Goal: Transaction & Acquisition: Purchase product/service

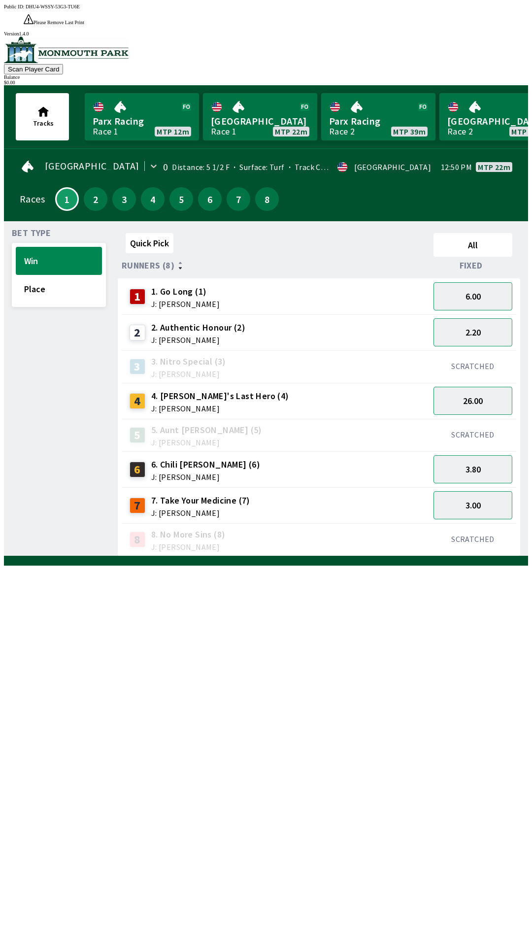
click at [478, 523] on div "SCRATCHED" at bounding box center [473, 539] width 87 height 33
click at [469, 523] on div "SCRATCHED" at bounding box center [473, 539] width 87 height 33
click at [490, 495] on button "3.00" at bounding box center [473, 505] width 79 height 28
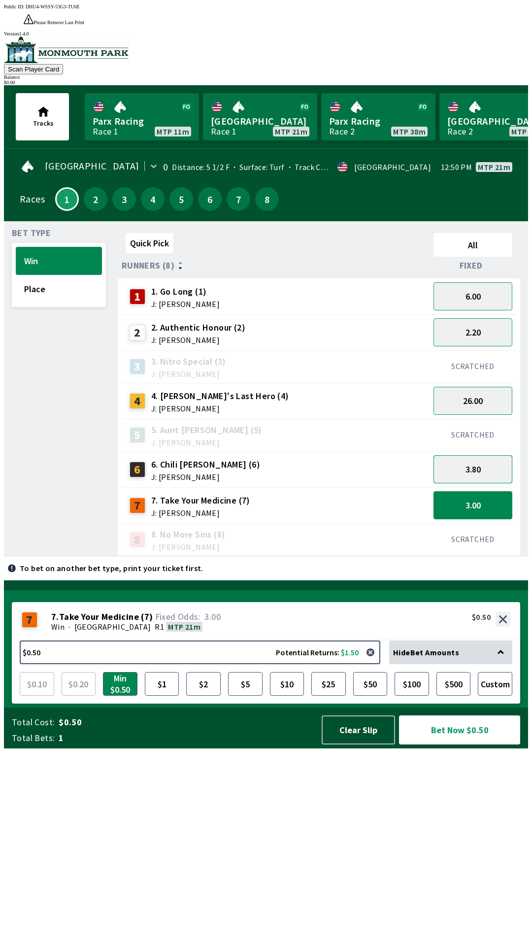
click at [486, 455] on button "3.80" at bounding box center [473, 469] width 79 height 28
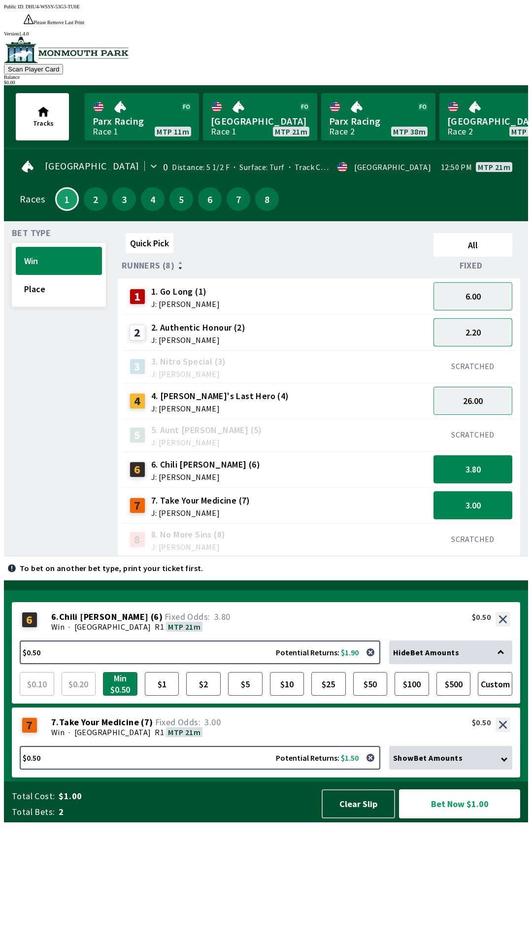
click at [491, 318] on button "2.20" at bounding box center [473, 332] width 79 height 28
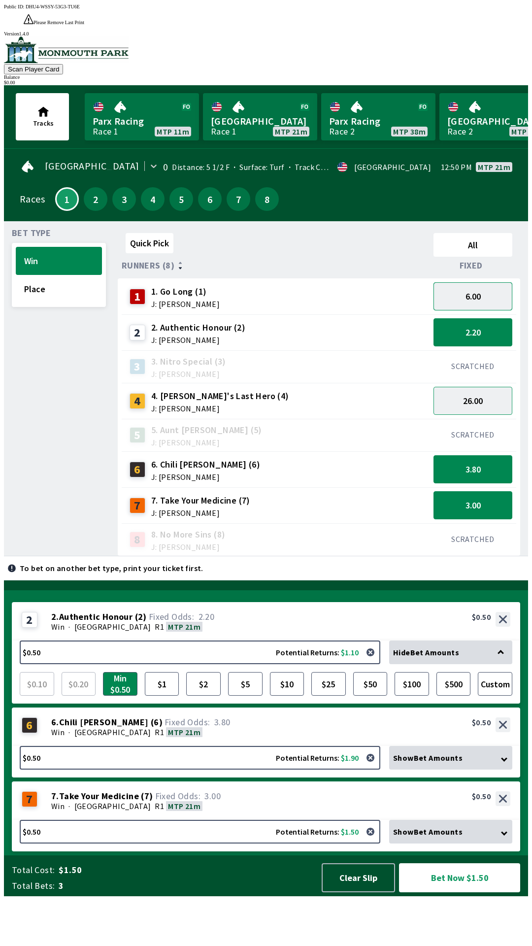
click at [485, 284] on button "6.00" at bounding box center [473, 296] width 79 height 28
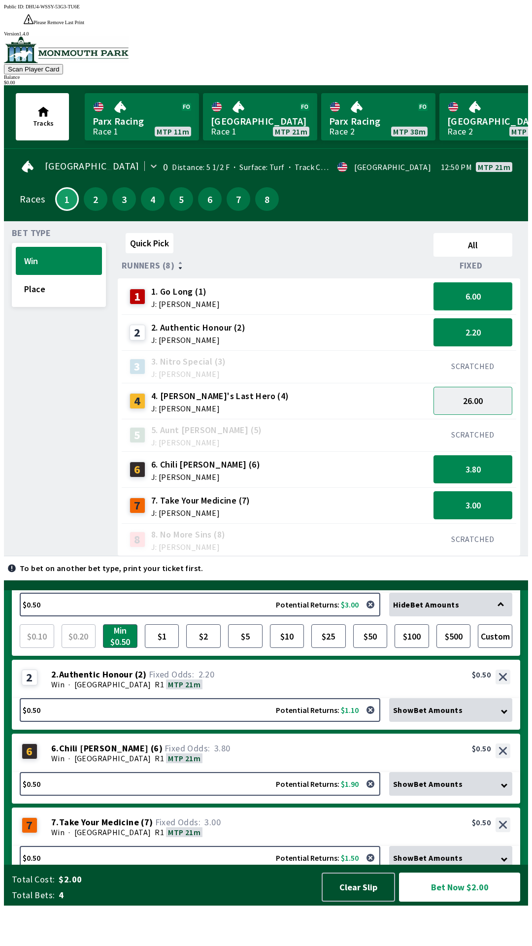
scroll to position [65, 0]
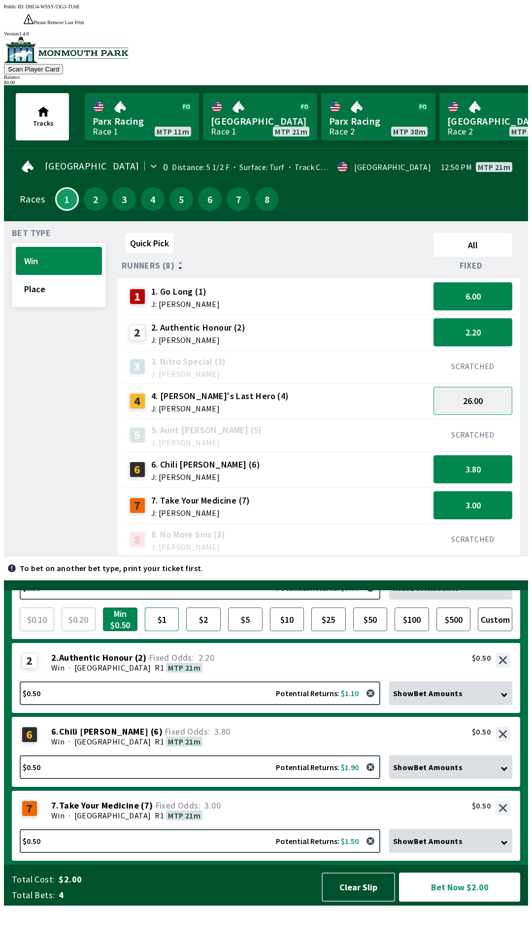
click at [168, 631] on button "$1" at bounding box center [162, 620] width 34 height 24
click at [78, 278] on button "Place" at bounding box center [59, 289] width 86 height 28
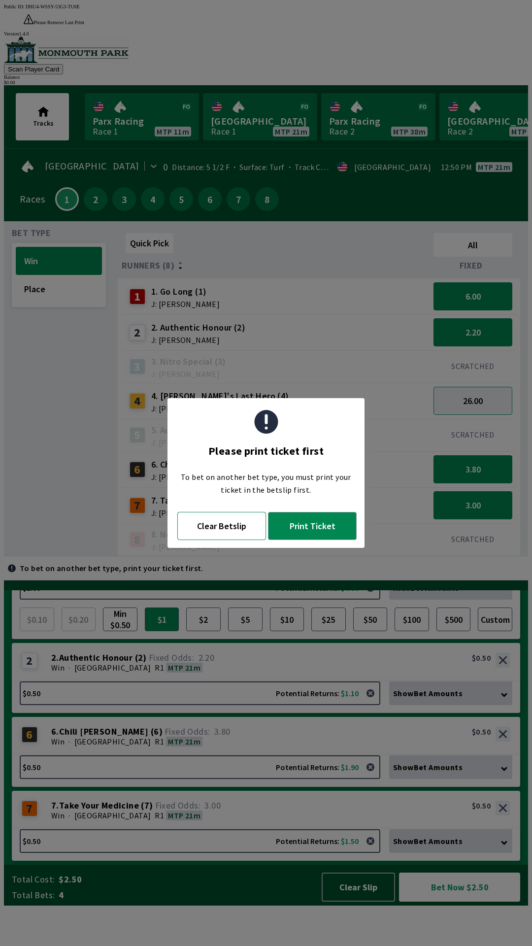
click at [210, 533] on button "Clear Betslip" at bounding box center [221, 526] width 89 height 28
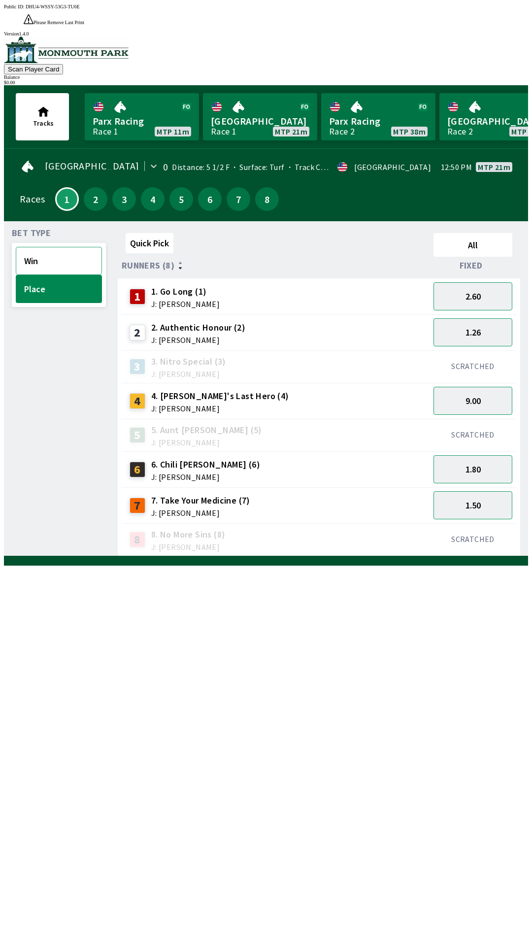
click at [60, 247] on button "Win" at bounding box center [59, 261] width 86 height 28
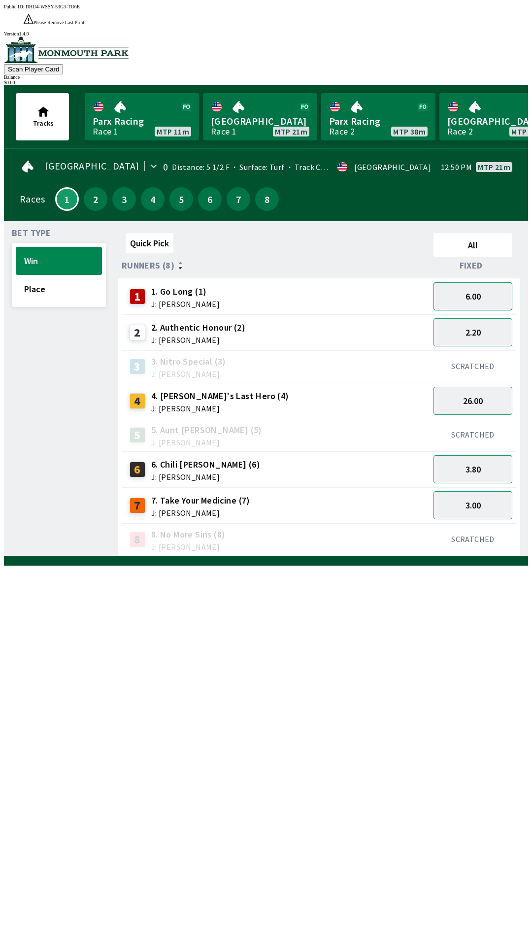
click at [471, 282] on button "6.00" at bounding box center [473, 296] width 79 height 28
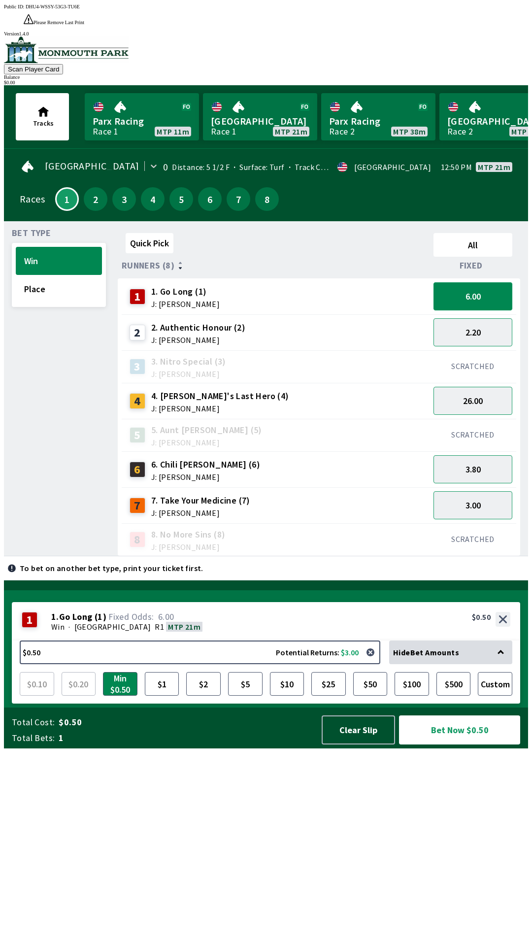
scroll to position [0, 0]
click at [495, 318] on button "2.20" at bounding box center [473, 332] width 79 height 28
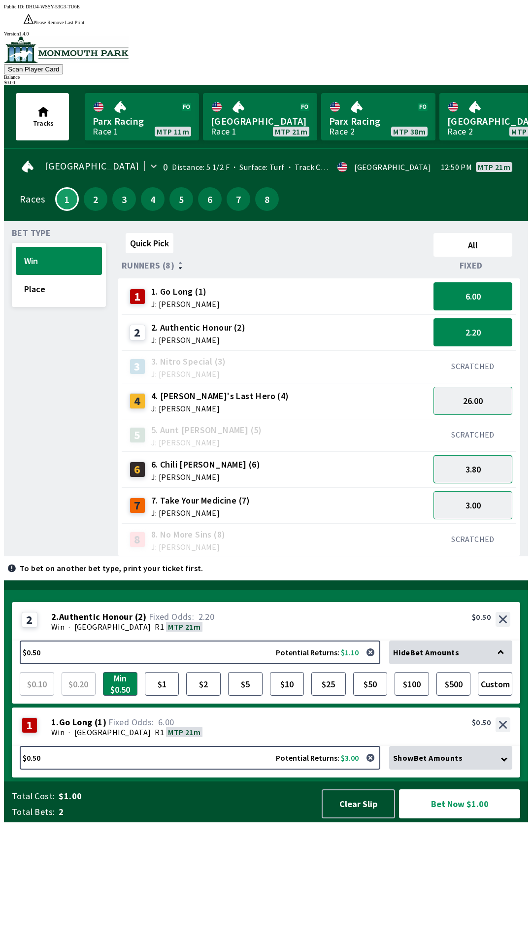
click at [493, 455] on button "3.80" at bounding box center [473, 469] width 79 height 28
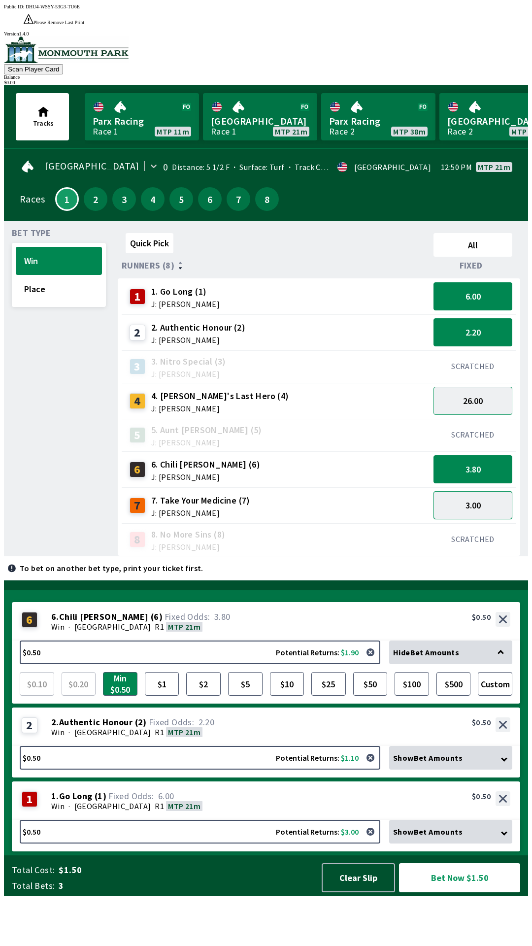
click at [502, 495] on button "3.00" at bounding box center [473, 505] width 79 height 28
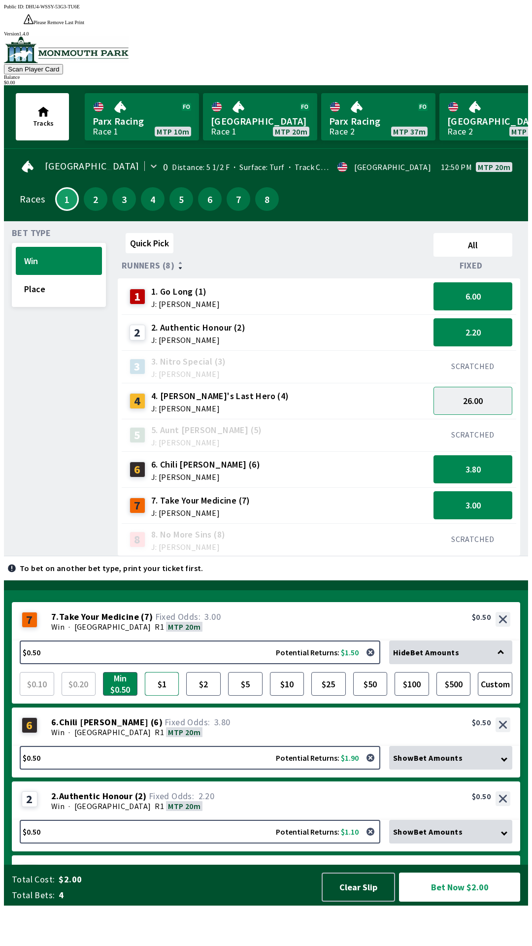
click at [161, 696] on button "$1" at bounding box center [162, 684] width 34 height 24
click at [448, 770] on div "Show Bet Amounts" at bounding box center [450, 758] width 123 height 24
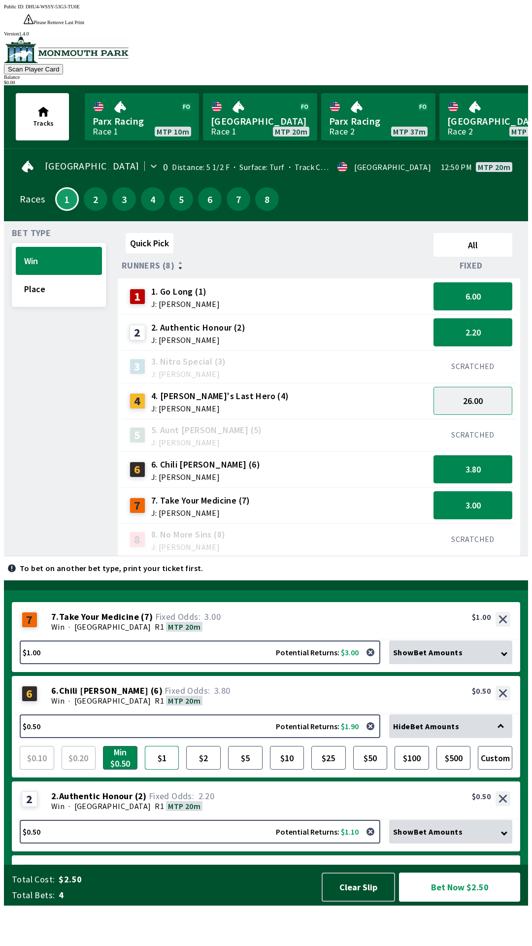
click at [161, 770] on button "$1" at bounding box center [162, 758] width 34 height 24
click at [453, 837] on span "Show Bet Amounts" at bounding box center [427, 832] width 69 height 10
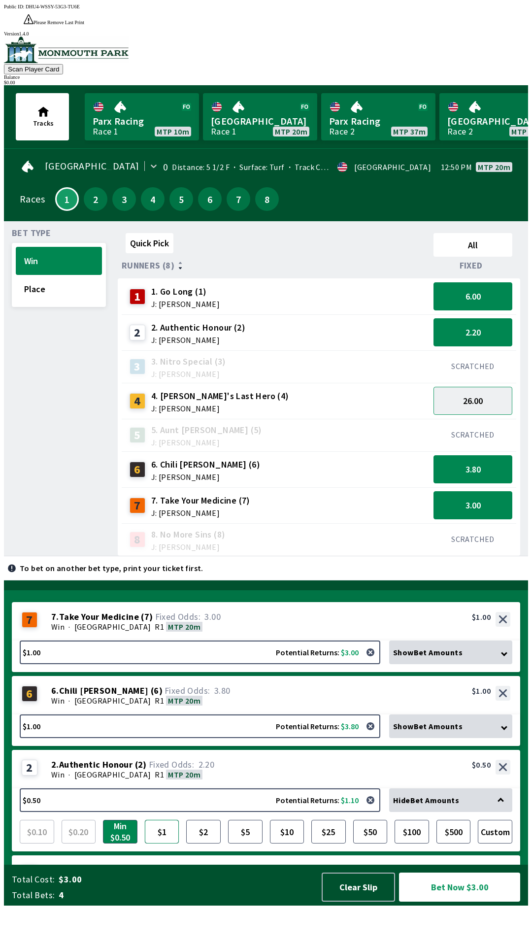
click at [165, 844] on button "$1" at bounding box center [162, 832] width 34 height 24
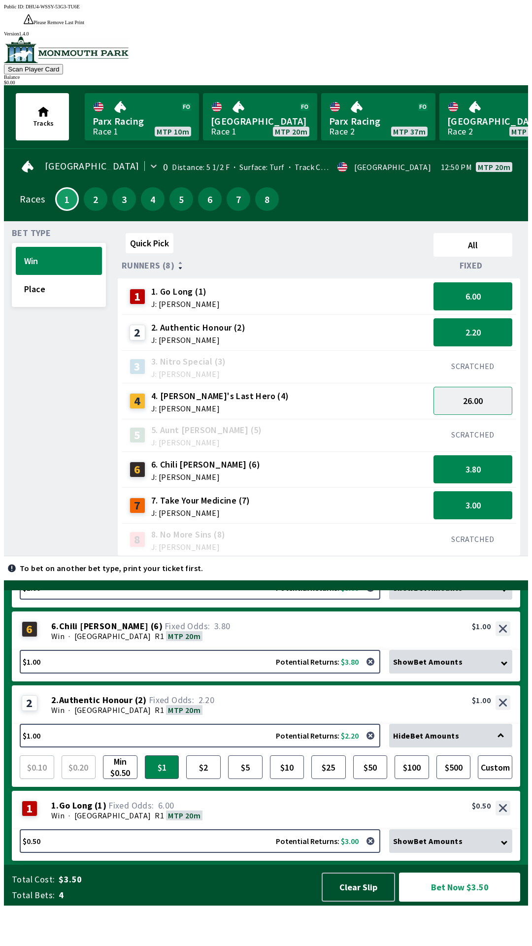
click at [442, 846] on span "Show Bet Amounts" at bounding box center [427, 841] width 69 height 10
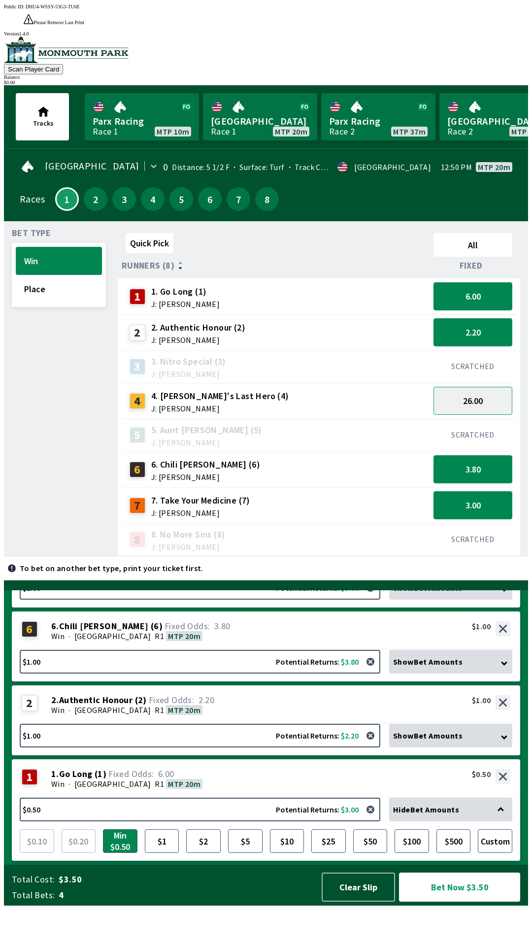
scroll to position [53, 0]
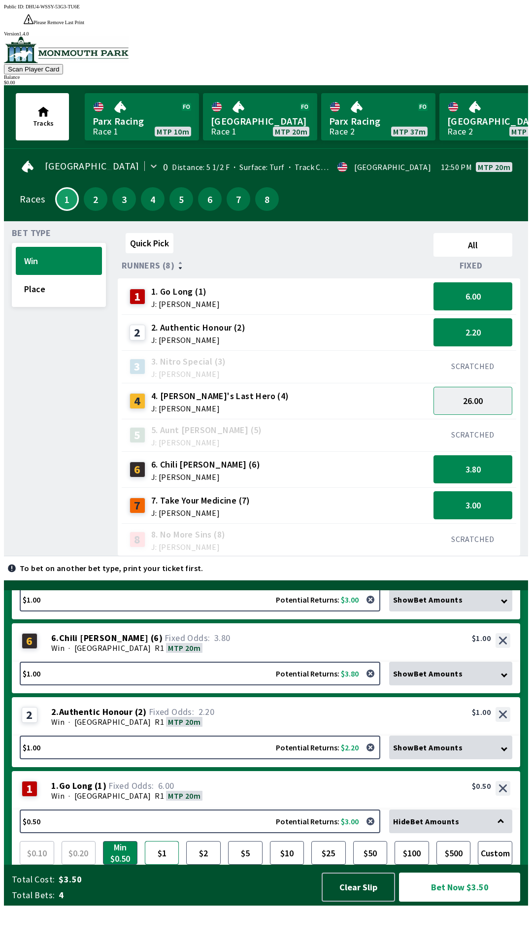
click at [161, 865] on button "$1" at bounding box center [162, 853] width 34 height 24
click at [498, 685] on div "Show Bet Amounts" at bounding box center [450, 674] width 123 height 24
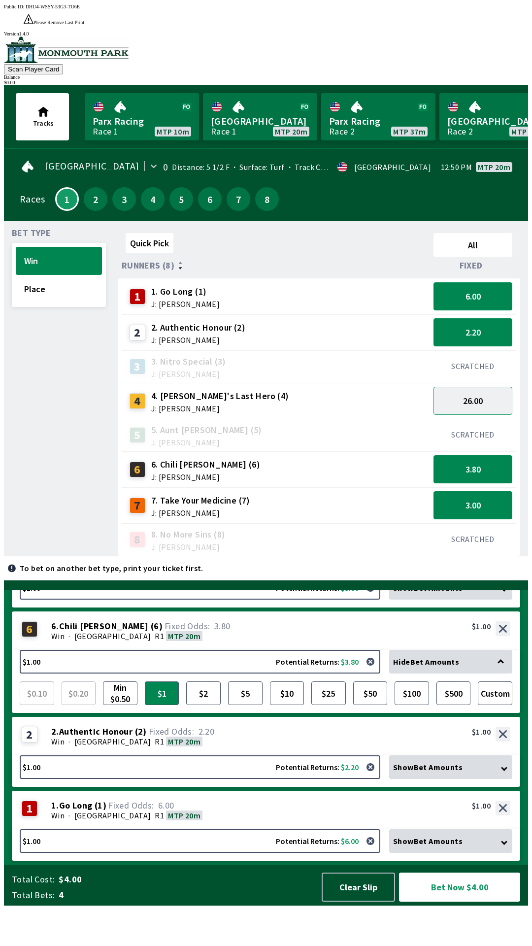
scroll to position [0, 0]
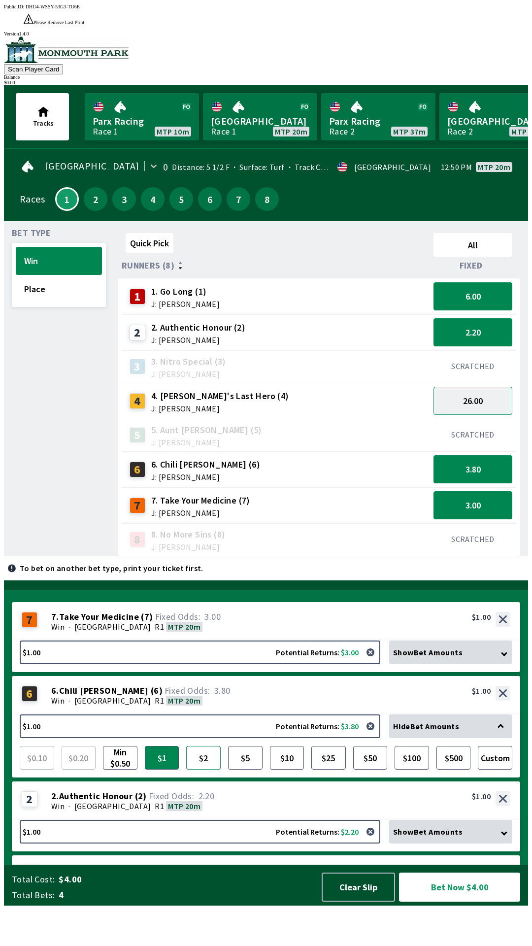
click at [208, 770] on button "$2" at bounding box center [203, 758] width 34 height 24
click at [479, 902] on button "Bet Now $5.00" at bounding box center [459, 887] width 121 height 29
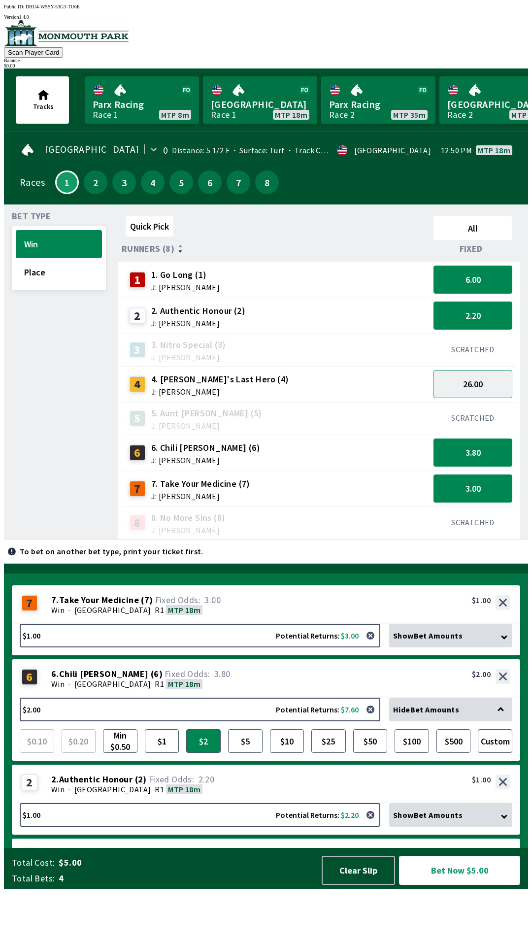
click at [472, 885] on button "Bet Now $5.00" at bounding box center [459, 870] width 121 height 29
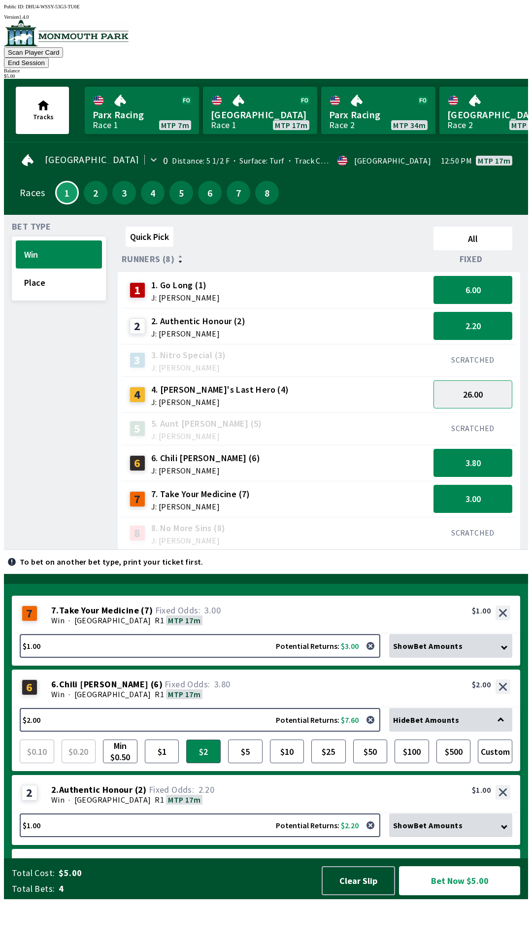
click at [470, 895] on button "Bet Now $5.00" at bounding box center [459, 880] width 121 height 29
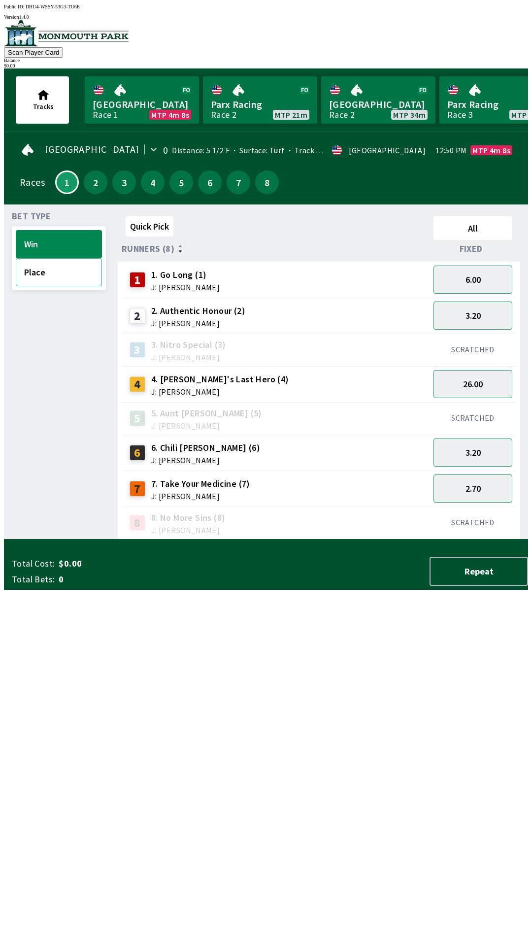
click at [68, 271] on button "Place" at bounding box center [59, 272] width 86 height 28
click at [70, 241] on button "Win" at bounding box center [59, 244] width 86 height 28
click at [492, 272] on button "6.00" at bounding box center [473, 280] width 79 height 28
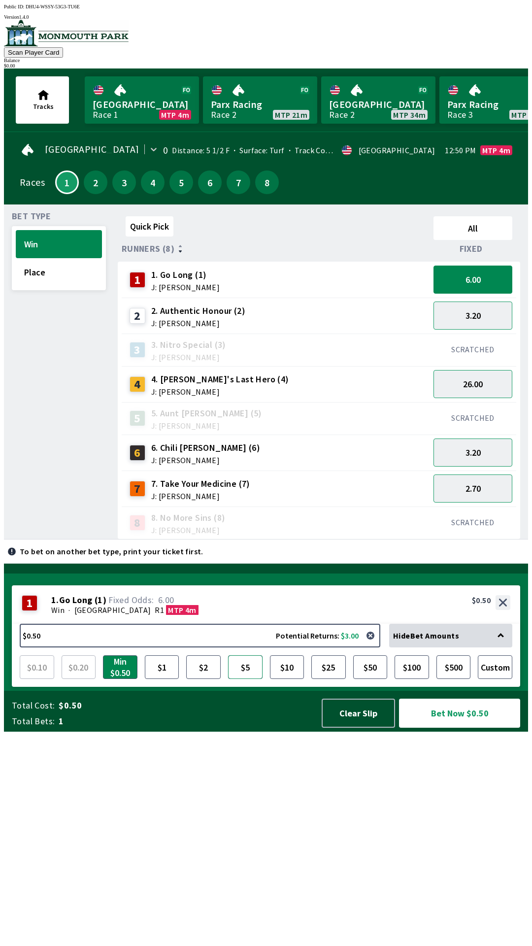
click at [242, 679] on button "$5" at bounding box center [245, 667] width 34 height 24
click at [488, 448] on button "3.20" at bounding box center [473, 453] width 79 height 28
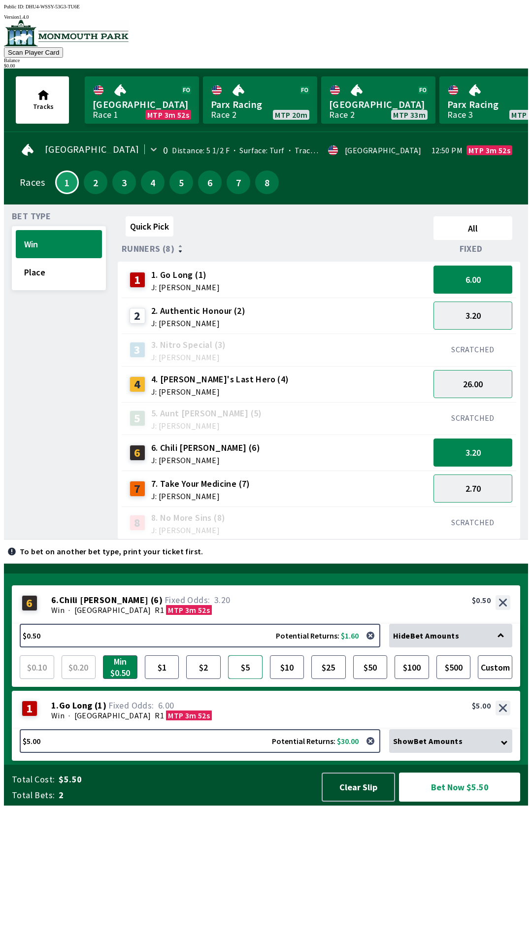
click at [244, 679] on button "$5" at bounding box center [245, 667] width 34 height 24
click at [457, 802] on button "Bet Now $10.00" at bounding box center [459, 787] width 121 height 29
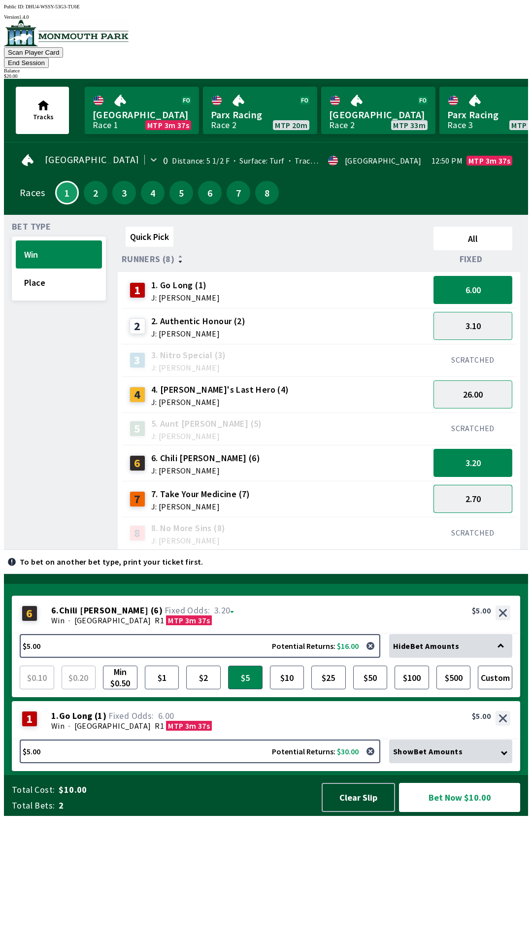
click at [487, 485] on button "2.70" at bounding box center [473, 499] width 79 height 28
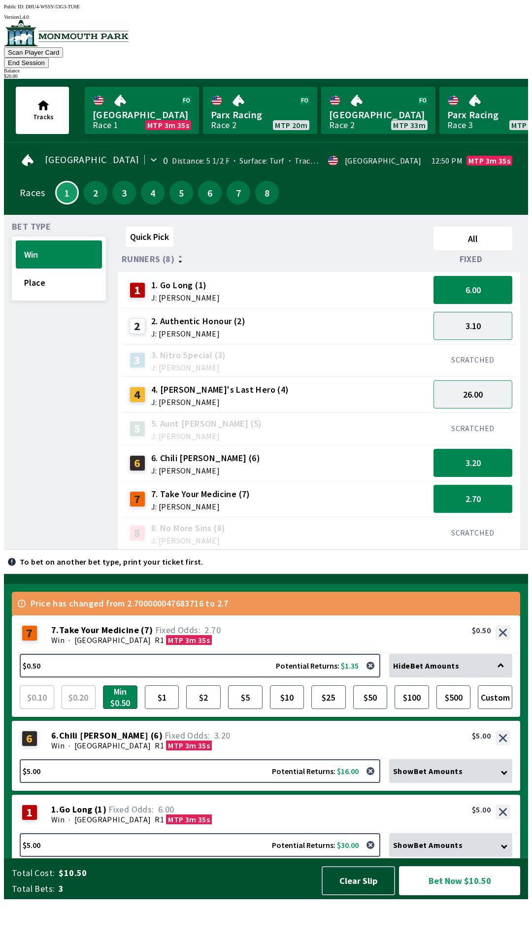
scroll to position [10, 0]
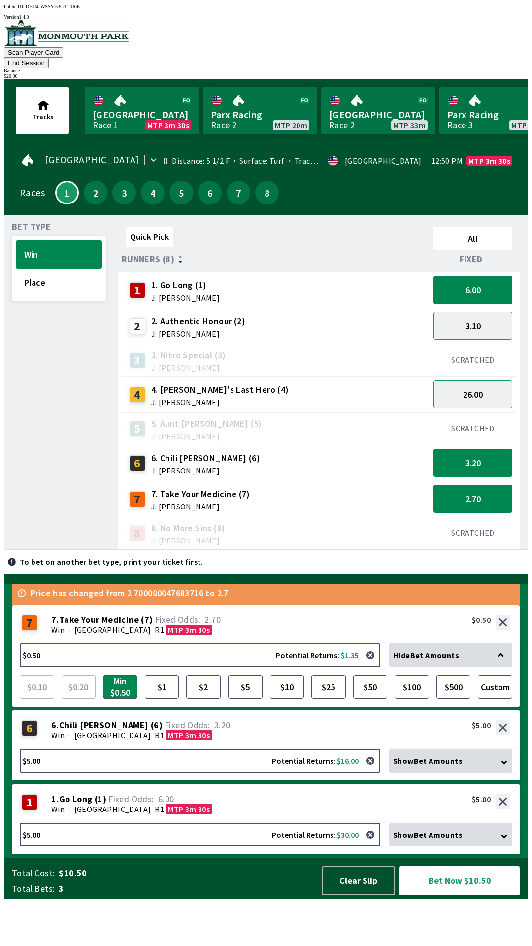
click at [463, 895] on button "Bet Now $10.50" at bounding box center [459, 880] width 121 height 29
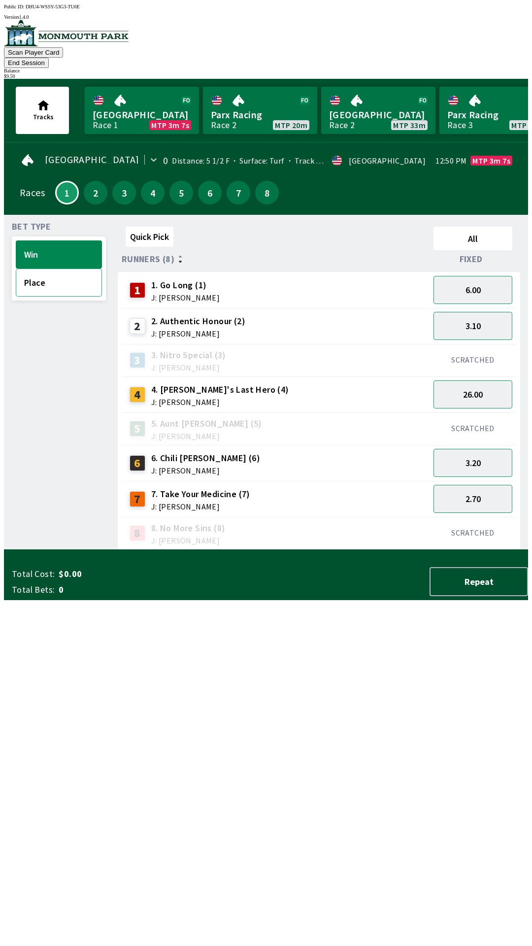
click at [56, 277] on button "Place" at bounding box center [59, 283] width 86 height 28
click at [499, 312] on button "1.55" at bounding box center [473, 326] width 79 height 28
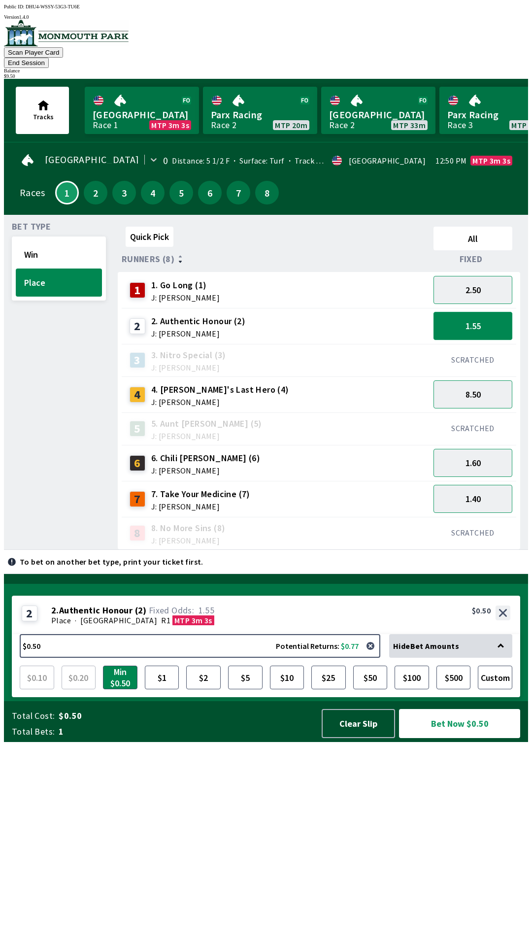
scroll to position [0, 0]
click at [485, 454] on button "1.60" at bounding box center [473, 463] width 79 height 28
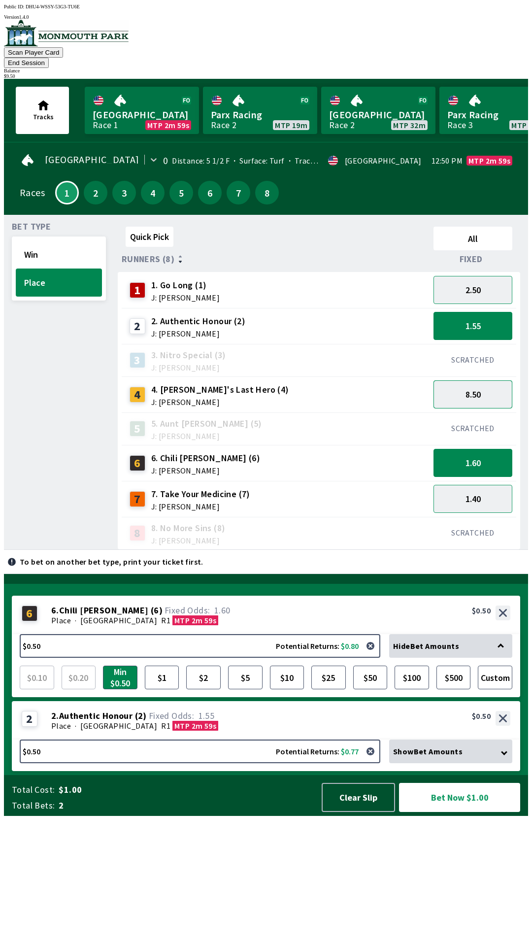
click at [481, 384] on button "8.50" at bounding box center [473, 394] width 79 height 28
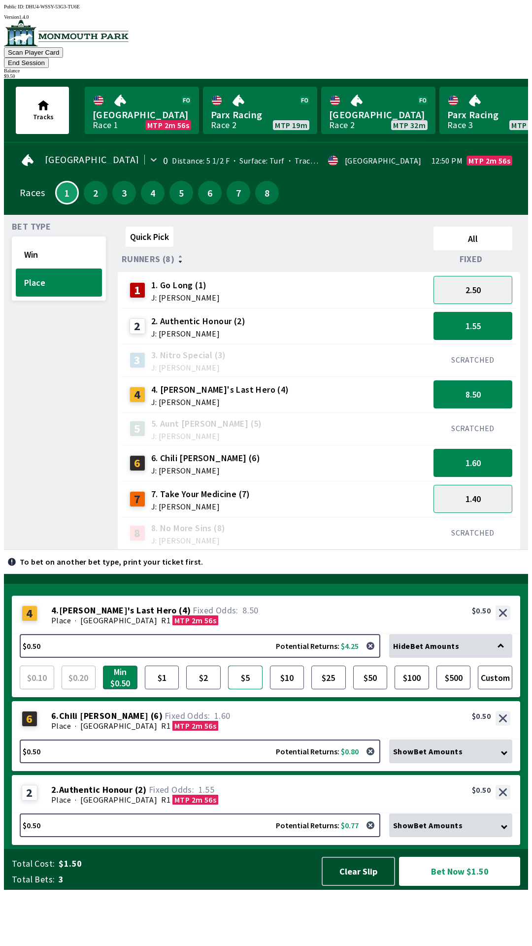
click at [246, 689] on button "$5" at bounding box center [245, 678] width 34 height 24
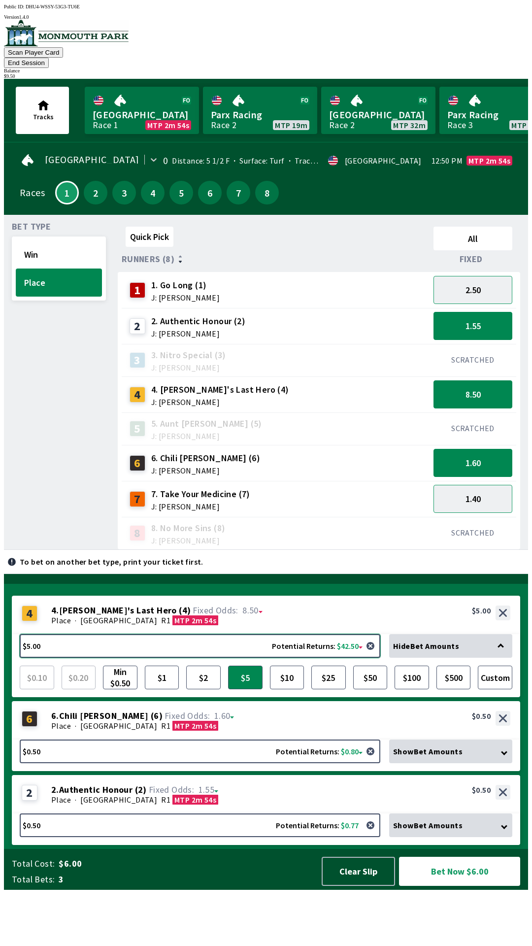
click at [380, 658] on button "$5.00 Potential Returns: $42.50" at bounding box center [200, 646] width 361 height 24
click at [380, 656] on button "button" at bounding box center [371, 646] width 20 height 20
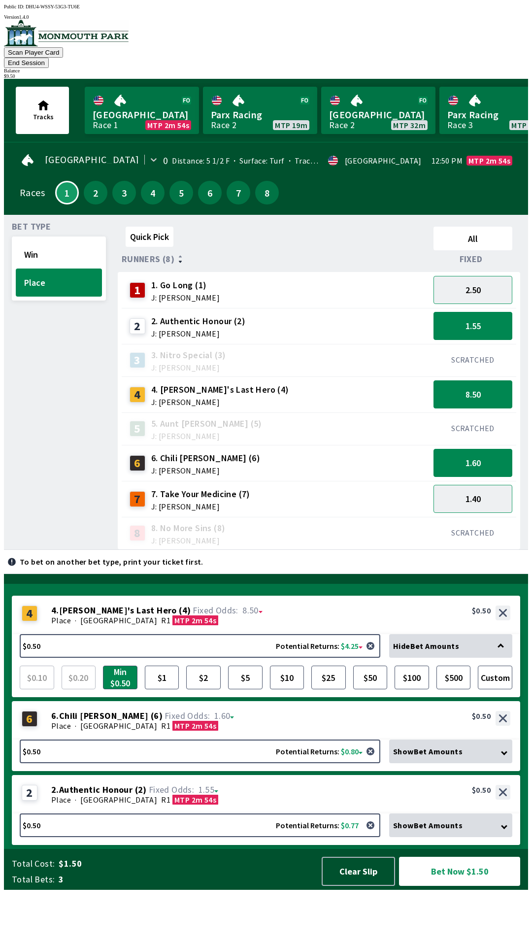
click at [378, 634] on div "4 4 . [PERSON_NAME]'s Last Hero ( 4 ) Place · [GEOGRAPHIC_DATA] R1 MTP 2m 54s 4…" at bounding box center [266, 615] width 508 height 38
click at [240, 689] on button "$5" at bounding box center [245, 678] width 34 height 24
click at [431, 756] on span "Show Bet Amounts" at bounding box center [427, 751] width 69 height 10
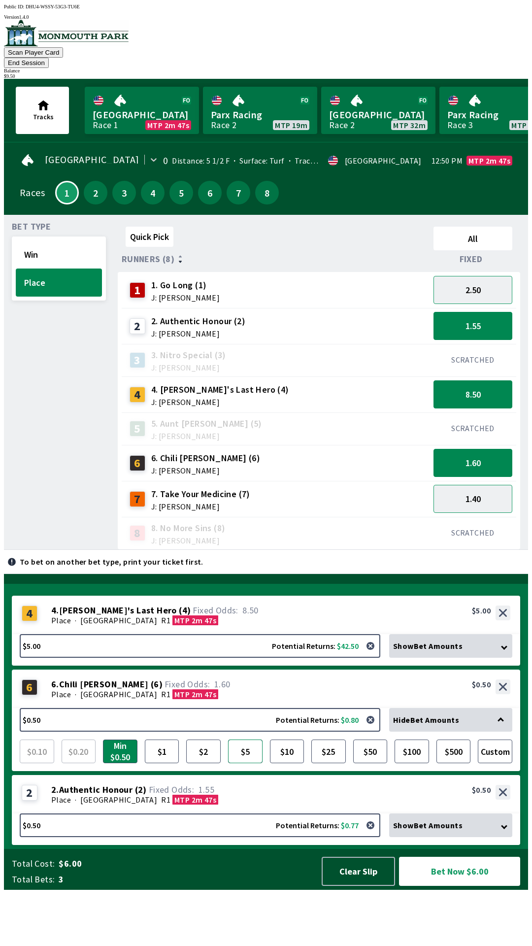
click at [250, 763] on button "$5" at bounding box center [245, 752] width 34 height 24
click at [206, 763] on button "$2" at bounding box center [203, 752] width 34 height 24
click at [441, 886] on button "Bet Now $7.50" at bounding box center [459, 871] width 121 height 29
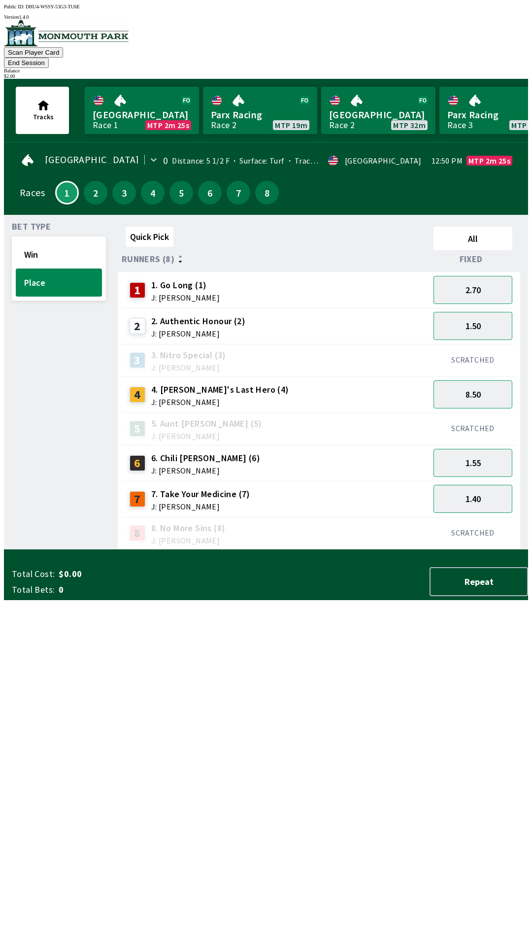
click at [493, 68] on div "Balance" at bounding box center [266, 70] width 524 height 5
click at [64, 241] on button "Win" at bounding box center [59, 254] width 86 height 28
click at [482, 276] on button "6.00" at bounding box center [473, 290] width 79 height 28
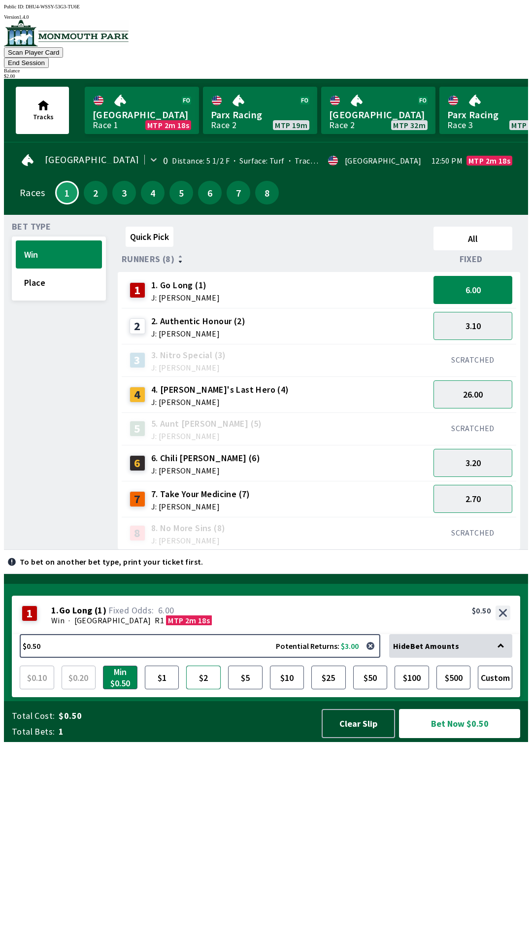
click at [201, 689] on button "$2" at bounding box center [203, 678] width 34 height 24
click at [449, 738] on button "Bet Now $2.00" at bounding box center [459, 723] width 121 height 29
